Goal: Task Accomplishment & Management: Complete application form

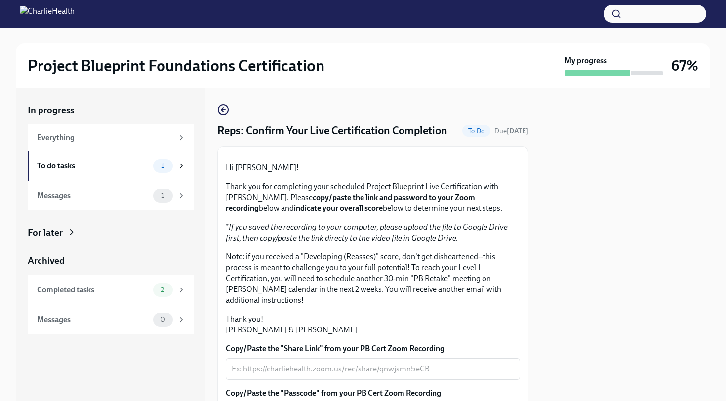
scroll to position [237, 0]
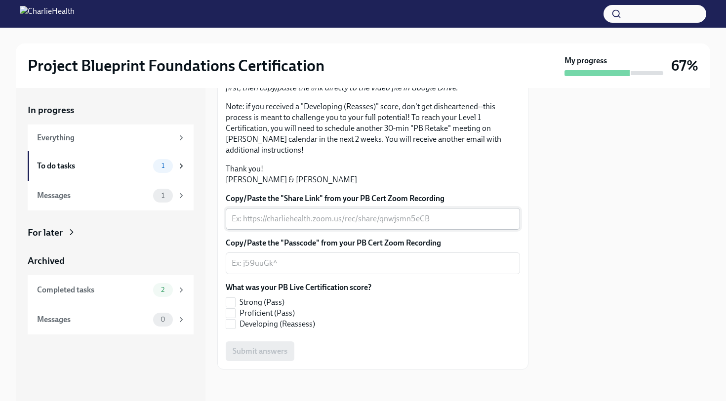
click at [319, 219] on textarea "Copy/Paste the "Share Link" from your PB Cert Zoom Recording" at bounding box center [373, 219] width 282 height 12
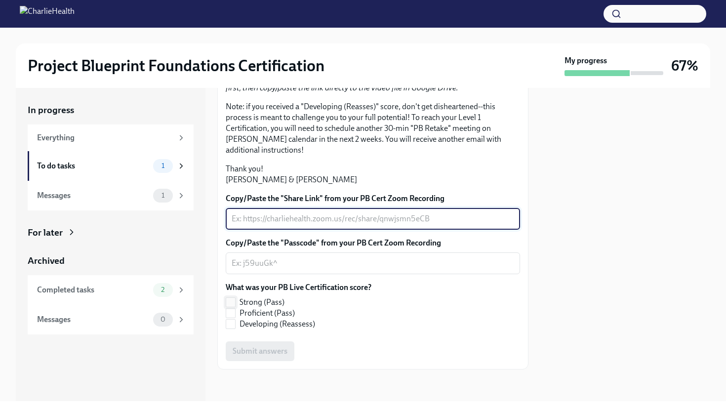
click at [235, 302] on span at bounding box center [231, 302] width 10 height 10
click at [235, 302] on input "Strong (Pass)" at bounding box center [230, 302] width 9 height 9
checkbox input "true"
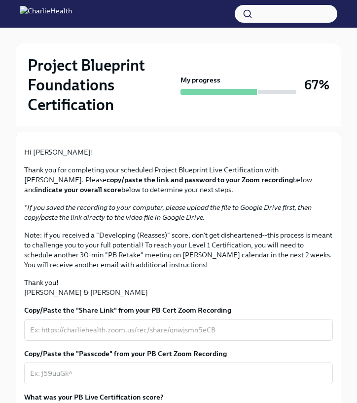
scroll to position [287, 0]
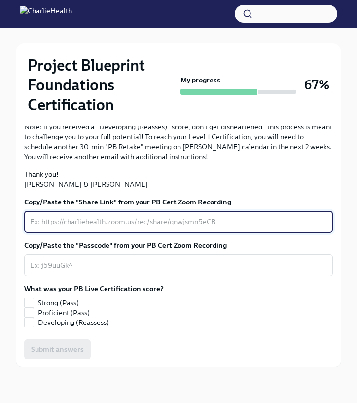
click at [75, 226] on textarea "Copy/Paste the "Share Link" from your PB Cert Zoom Recording" at bounding box center [178, 222] width 297 height 12
paste textarea "2025-10-03 09.03.48 PB Live Cert (Chloe Ramos)"
type textarea "2025-10-03 09.03.48 PB Live Cert (Chloe Ramos)"
drag, startPoint x: 190, startPoint y: 224, endPoint x: 1, endPoint y: 206, distance: 189.4
click at [1, 206] on div "Project Blueprint Foundations Certification My progress 67% 1 To do tasks Reps:…" at bounding box center [178, 109] width 357 height 588
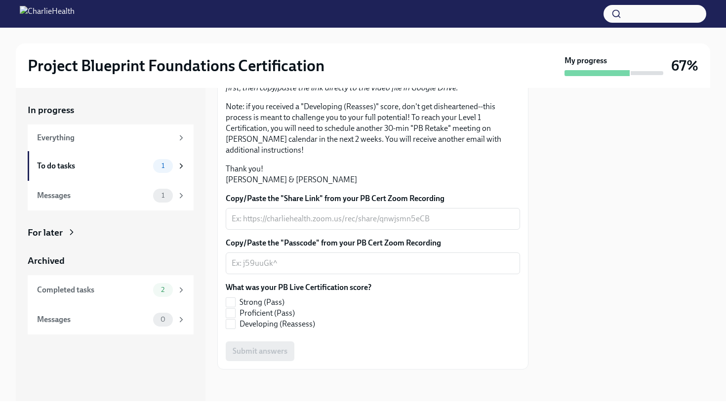
scroll to position [237, 0]
click at [234, 299] on input "Strong (Pass)" at bounding box center [230, 302] width 9 height 9
checkbox input "true"
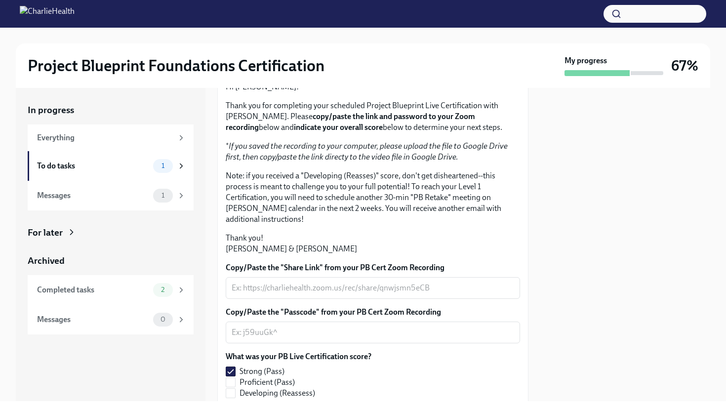
scroll to position [129, 0]
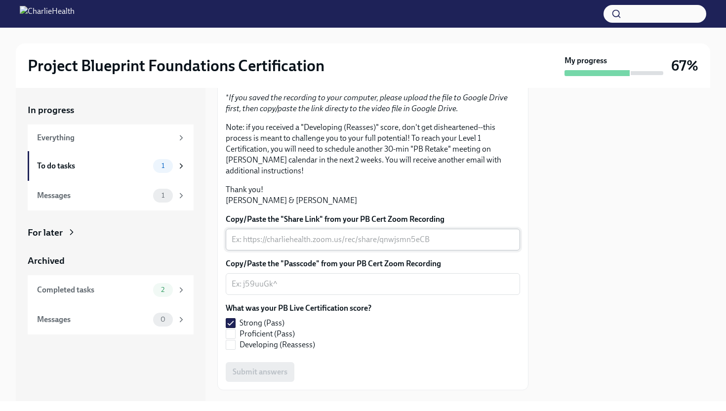
click at [266, 245] on textarea "Copy/Paste the "Share Link" from your PB Cert Zoom Recording" at bounding box center [373, 240] width 282 height 12
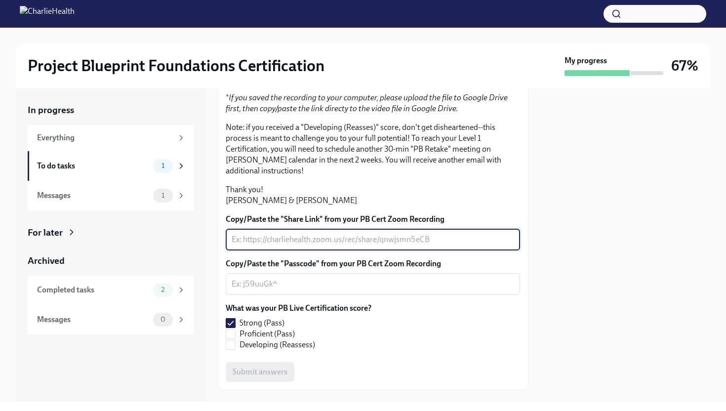
paste textarea "https://drive.google.com/file/d/1Vn-aSRUT2GfTm4952Ie9r6VBZulSKXEN/view?usp=driv…"
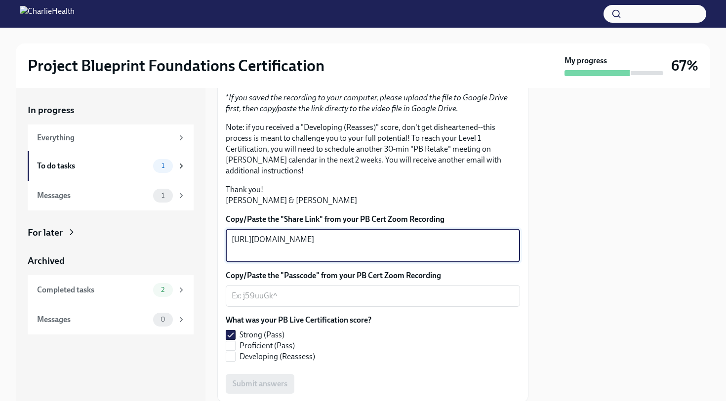
type textarea "https://drive.google.com/file/d/1Vn-aSRUT2GfTm4952Ie9r6VBZulSKXEN/view?usp=driv…"
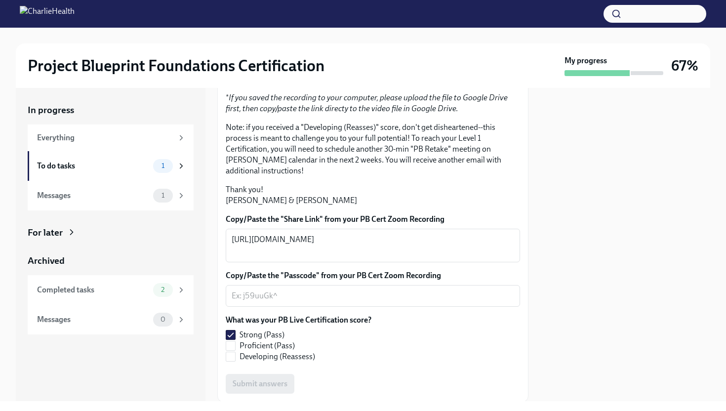
click at [355, 206] on div "Hi Chloe! Thank you for completing your scheduled Project Blueprint Live Certif…" at bounding box center [373, 119] width 294 height 173
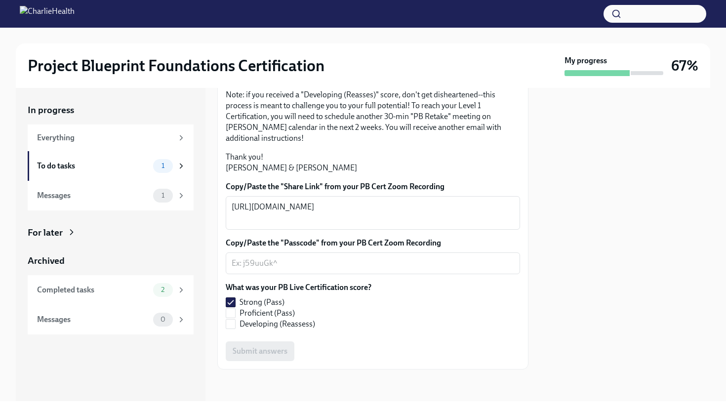
scroll to position [248, 0]
click at [353, 319] on label "Developing (Reassess)" at bounding box center [295, 323] width 138 height 11
click at [235, 319] on input "Developing (Reassess)" at bounding box center [230, 323] width 9 height 9
click at [236, 325] on label "Developing (Reassess)" at bounding box center [295, 323] width 138 height 11
click at [235, 325] on input "Developing (Reassess)" at bounding box center [230, 323] width 9 height 9
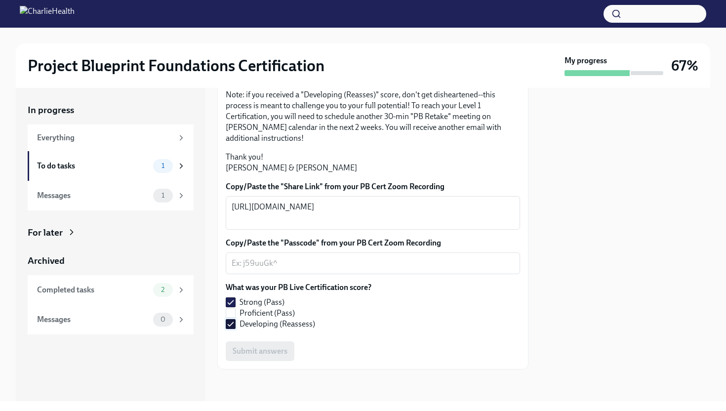
checkbox input "false"
click at [348, 271] on div "x ​" at bounding box center [373, 263] width 294 height 22
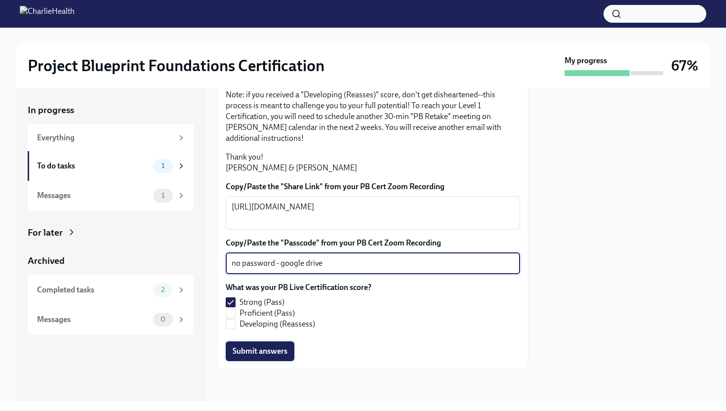
type textarea "no password - google drive"
click at [249, 349] on span "Submit answers" at bounding box center [260, 351] width 55 height 10
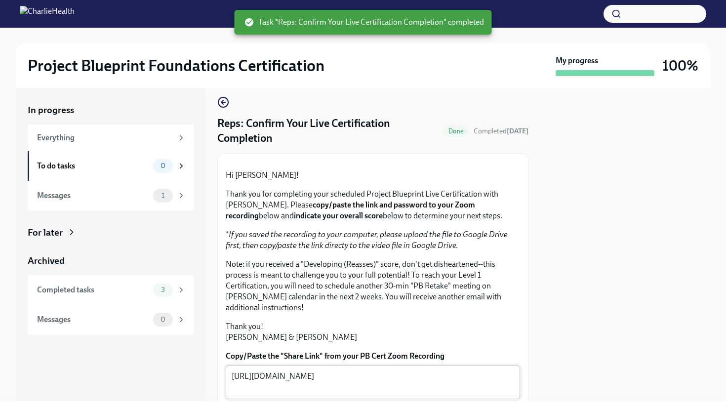
scroll to position [0, 0]
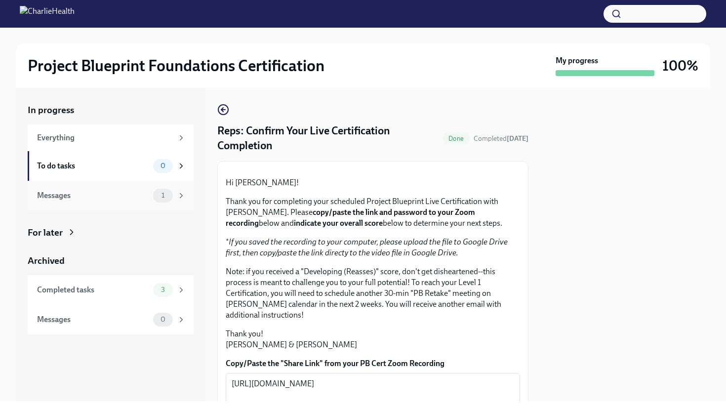
click at [178, 192] on icon at bounding box center [181, 195] width 9 height 9
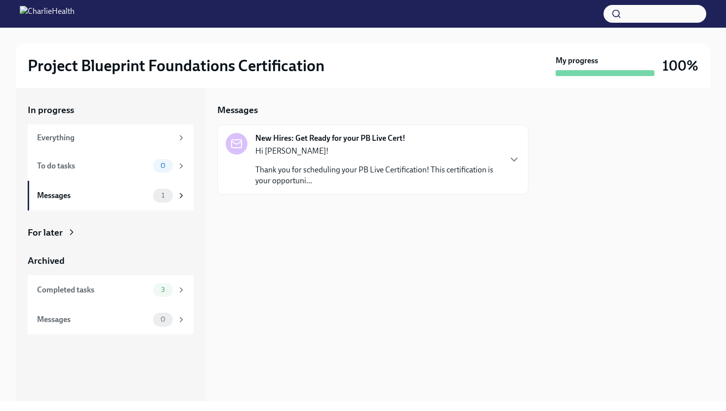
click at [296, 181] on p "Thank you for scheduling your PB Live Certification! This certification is your…" at bounding box center [377, 175] width 245 height 22
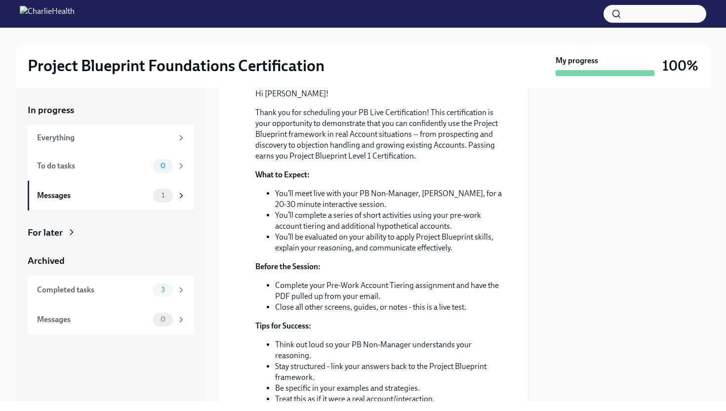
scroll to position [94, 0]
